Goal: Task Accomplishment & Management: Manage account settings

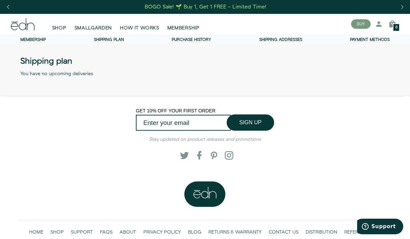
click at [31, 42] on link "Membership" at bounding box center [32, 40] width 25 height 6
click at [38, 42] on link "Membership" at bounding box center [32, 40] width 25 height 6
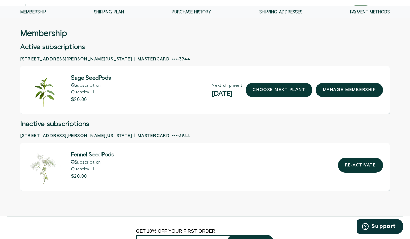
scroll to position [28, 0]
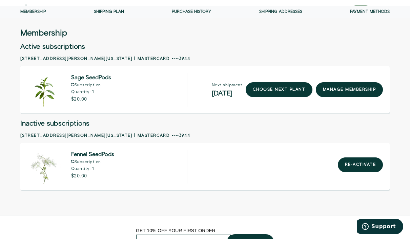
click at [284, 92] on link "choose next plant" at bounding box center [279, 89] width 67 height 15
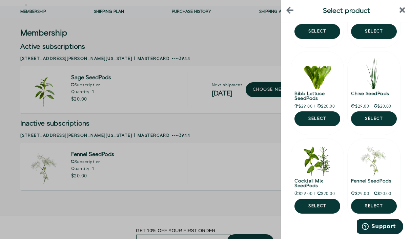
scroll to position [87, 0]
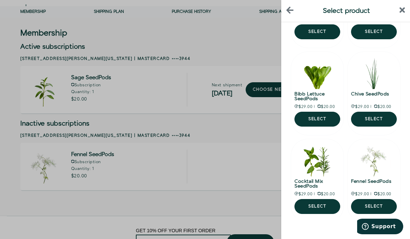
click at [364, 234] on button "next page" at bounding box center [360, 235] width 14 height 14
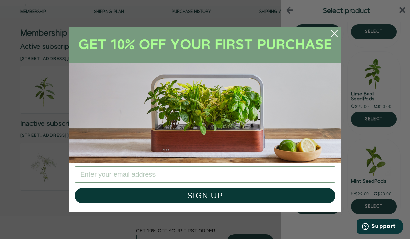
click at [335, 36] on icon "Close dialog" at bounding box center [334, 33] width 6 height 6
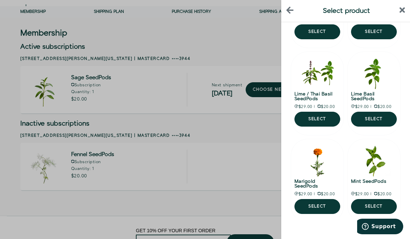
click at [328, 236] on button "previous page" at bounding box center [332, 235] width 14 height 14
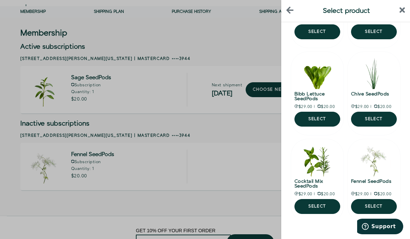
click at [316, 168] on img at bounding box center [318, 160] width 34 height 34
click at [361, 236] on icon "next page" at bounding box center [360, 235] width 4 height 6
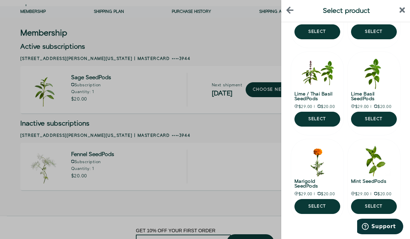
click at [360, 236] on icon "next page" at bounding box center [360, 235] width 4 height 6
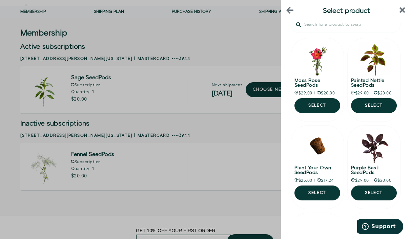
scroll to position [12, 0]
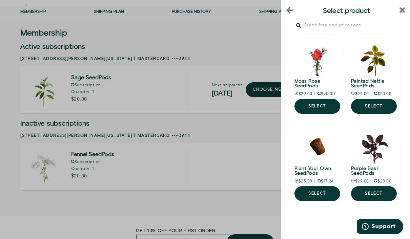
click at [319, 109] on button "Select" at bounding box center [317, 106] width 46 height 15
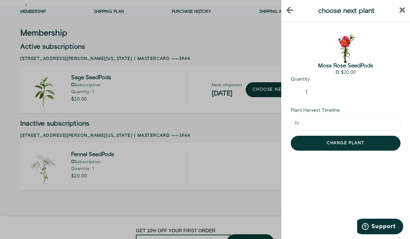
scroll to position [0, 0]
click at [371, 140] on button "Change plant" at bounding box center [346, 143] width 110 height 15
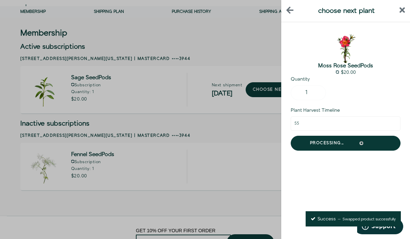
click at [402, 10] on icon "close sidebar" at bounding box center [403, 10] width 6 height 6
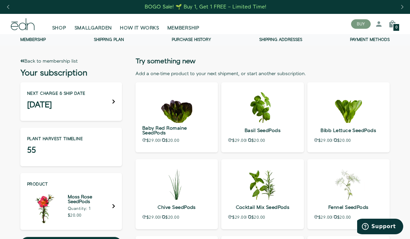
click at [93, 96] on div "Next charge & ship date November 14" at bounding box center [71, 101] width 102 height 39
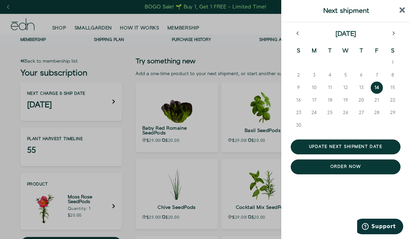
click at [296, 36] on icon "previous month" at bounding box center [297, 33] width 3 height 5
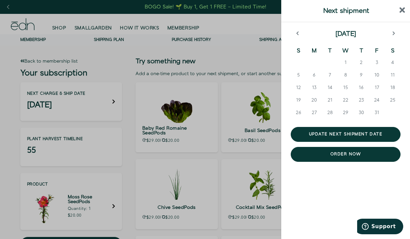
click at [349, 58] on button "1" at bounding box center [346, 64] width 16 height 13
click at [378, 133] on button "Update next shipment date" at bounding box center [346, 134] width 110 height 15
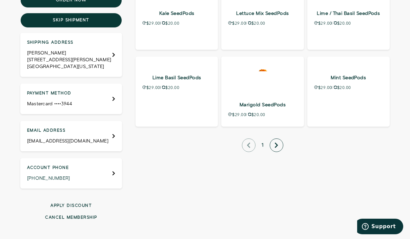
scroll to position [88, 0]
